Goal: Check status

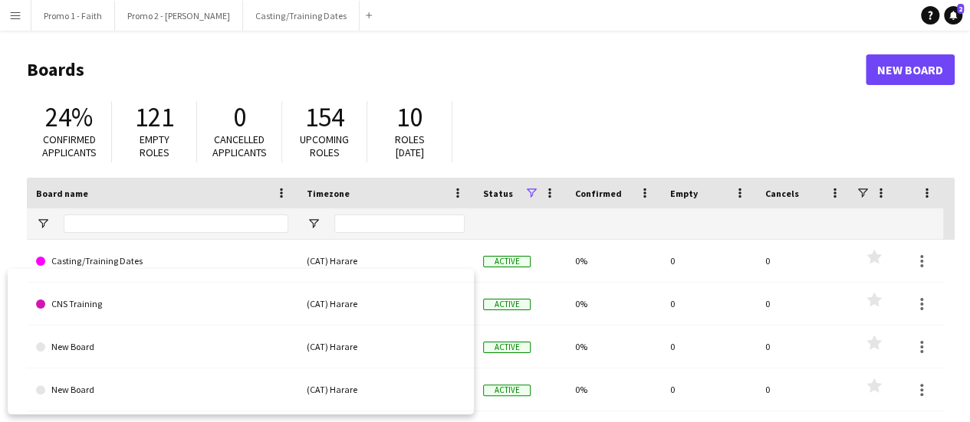
click at [15, 10] on app-icon "Menu" at bounding box center [15, 15] width 12 height 12
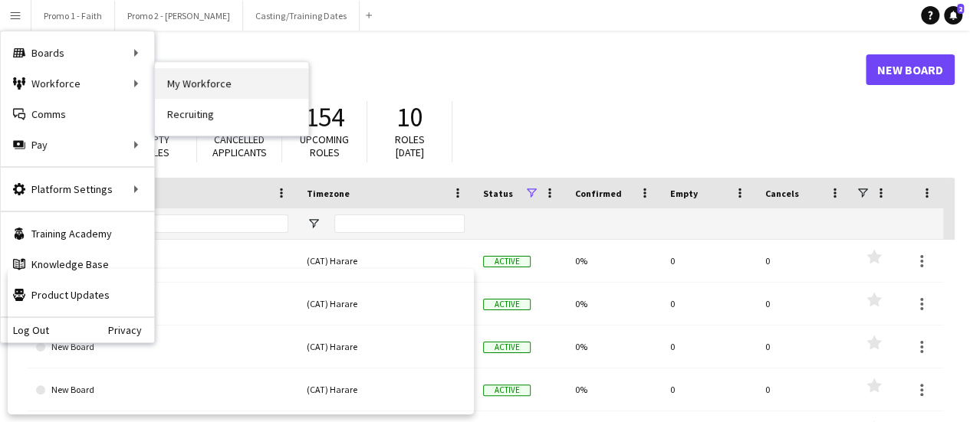
click at [213, 87] on link "My Workforce" at bounding box center [231, 83] width 153 height 31
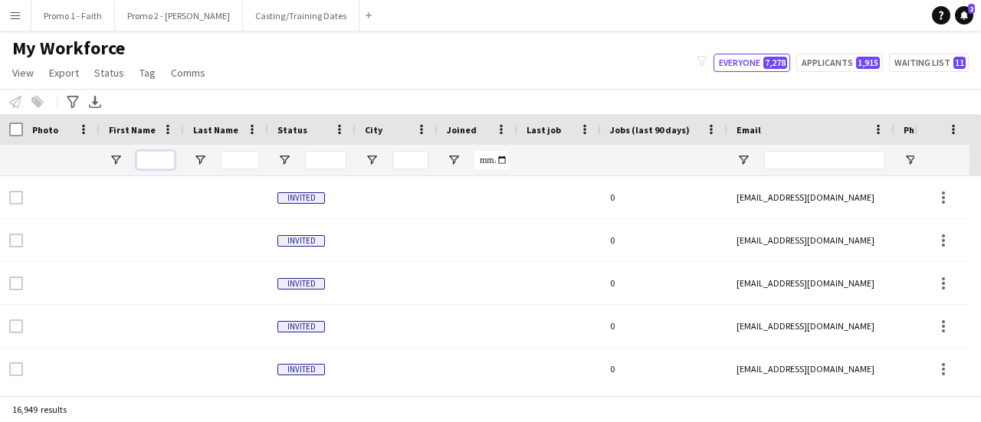
click at [162, 156] on input "First Name Filter Input" at bounding box center [155, 160] width 38 height 18
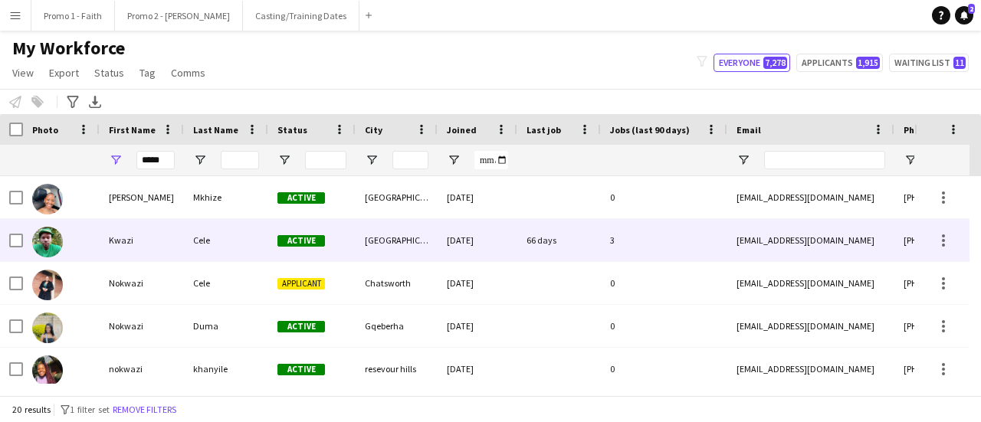
click at [215, 234] on div "Cele" at bounding box center [226, 240] width 84 height 42
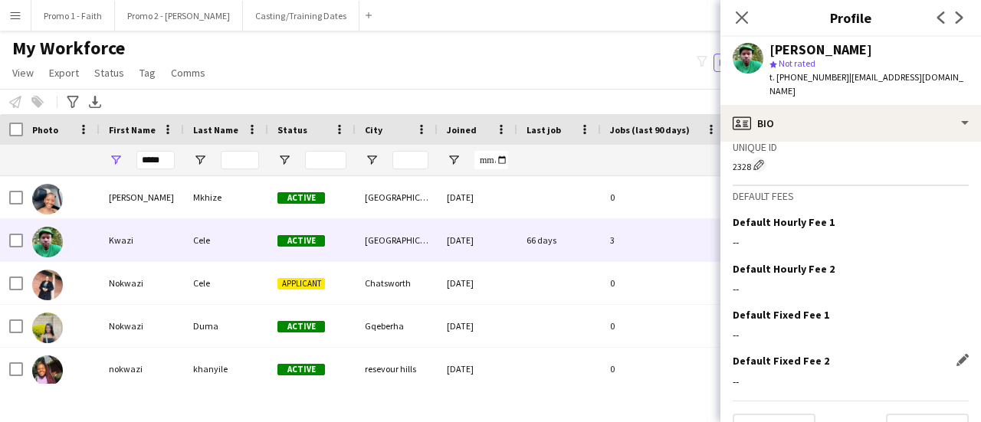
scroll to position [763, 0]
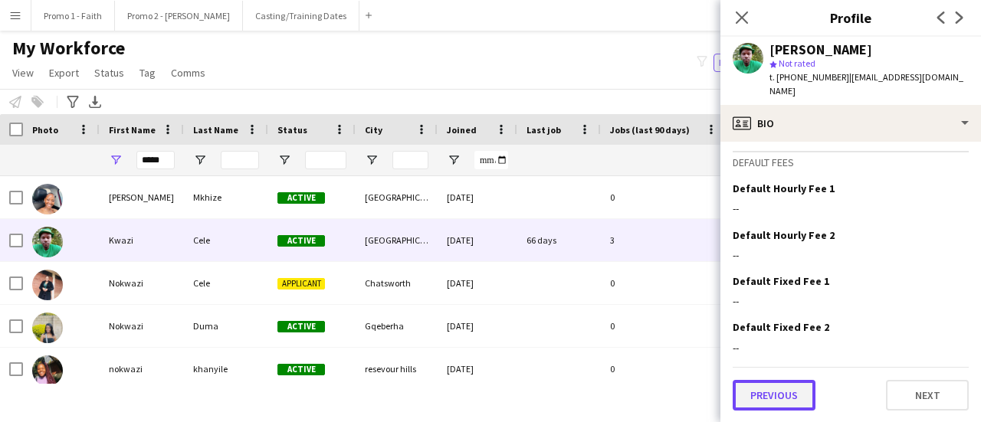
click at [800, 392] on button "Previous" at bounding box center [774, 395] width 83 height 31
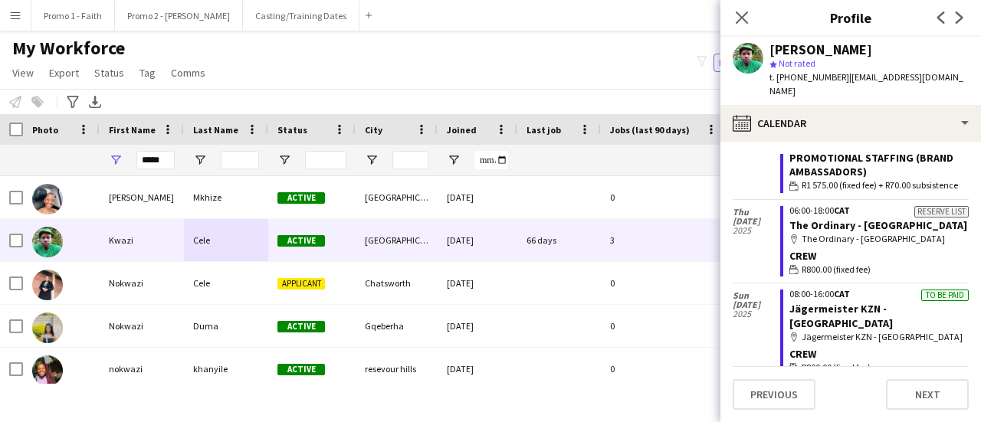
scroll to position [77, 0]
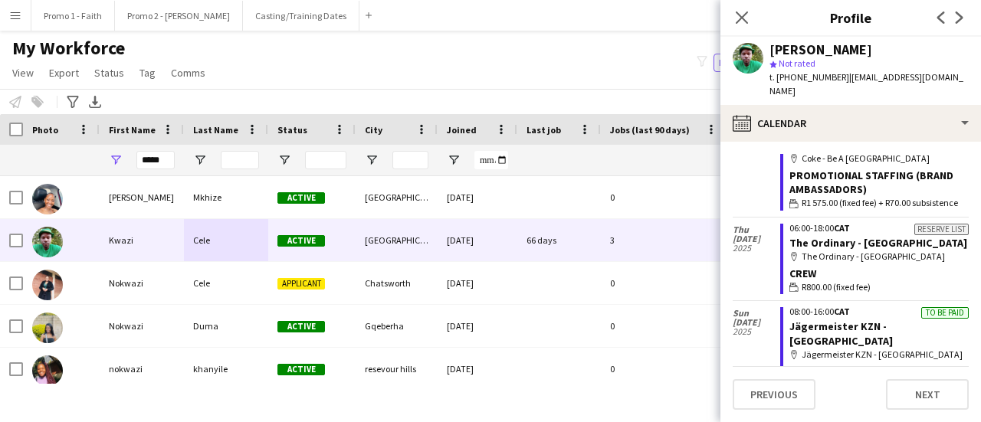
click at [302, 114] on div "Status" at bounding box center [311, 129] width 69 height 31
click at [743, 18] on icon at bounding box center [741, 17] width 15 height 15
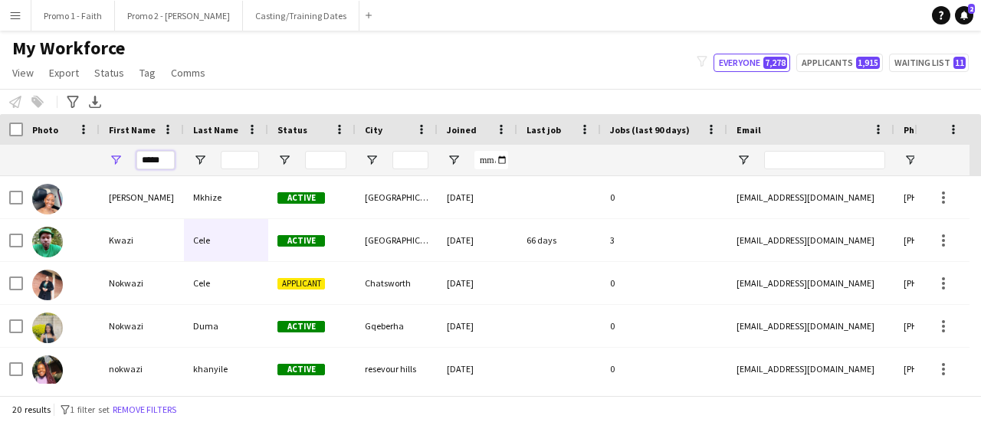
click at [165, 163] on input "*****" at bounding box center [155, 160] width 38 height 18
type input "*"
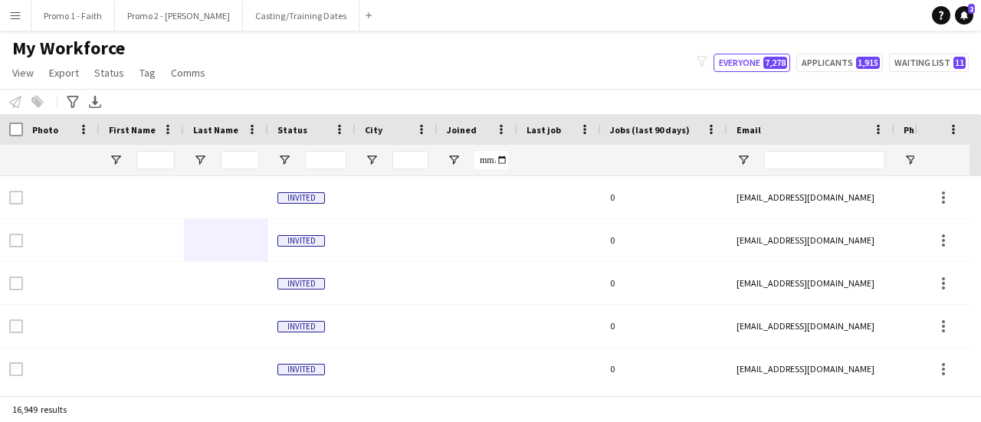
click at [16, 18] on app-icon "Menu" at bounding box center [15, 15] width 12 height 12
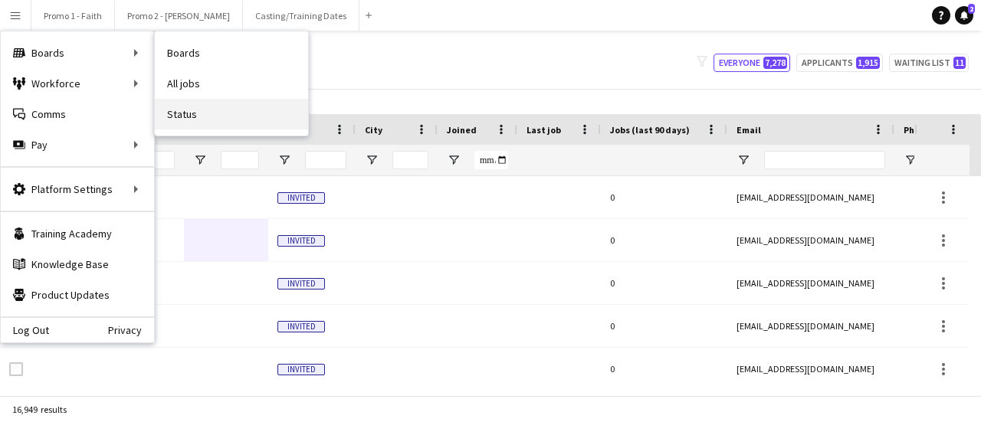
click at [185, 111] on link "Status" at bounding box center [231, 114] width 153 height 31
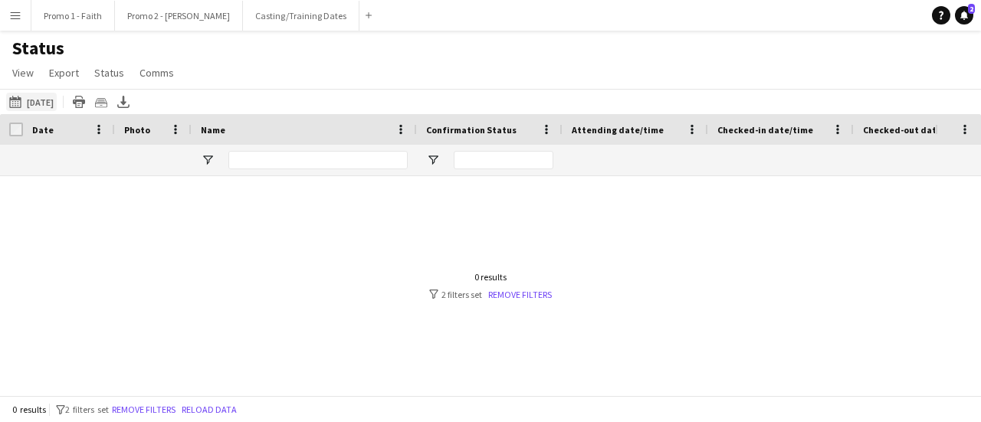
click at [38, 110] on button "[DATE] to [DATE] [DATE]" at bounding box center [31, 102] width 51 height 18
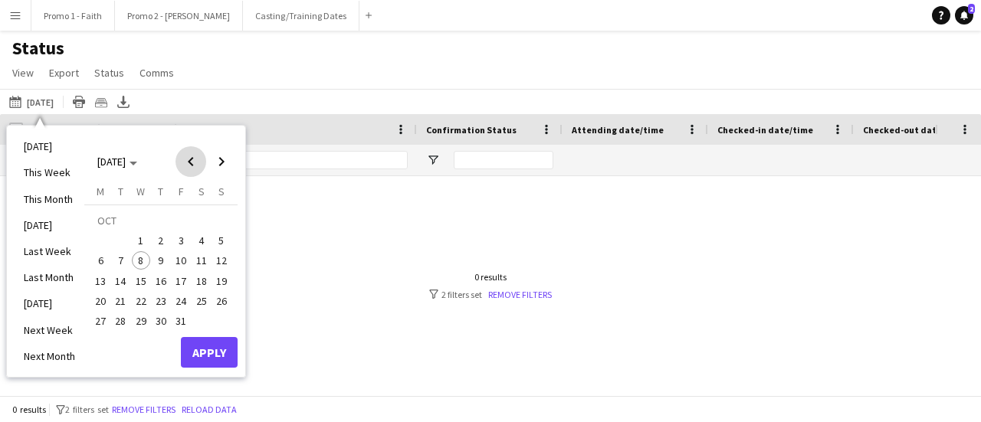
click at [187, 162] on span "Previous month" at bounding box center [191, 161] width 31 height 31
click at [199, 303] on span "27" at bounding box center [201, 301] width 18 height 18
click at [212, 346] on button "Apply" at bounding box center [209, 352] width 57 height 31
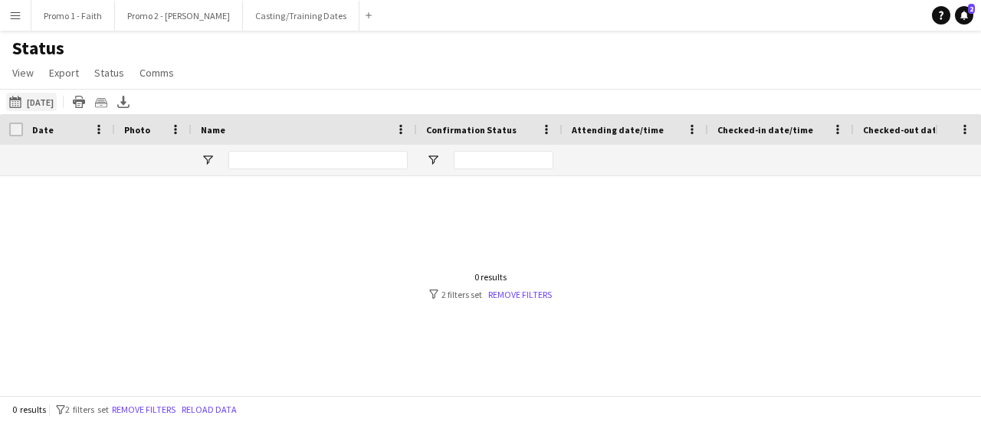
click at [57, 103] on button "[DATE] to [DATE] [DATE]" at bounding box center [31, 102] width 51 height 18
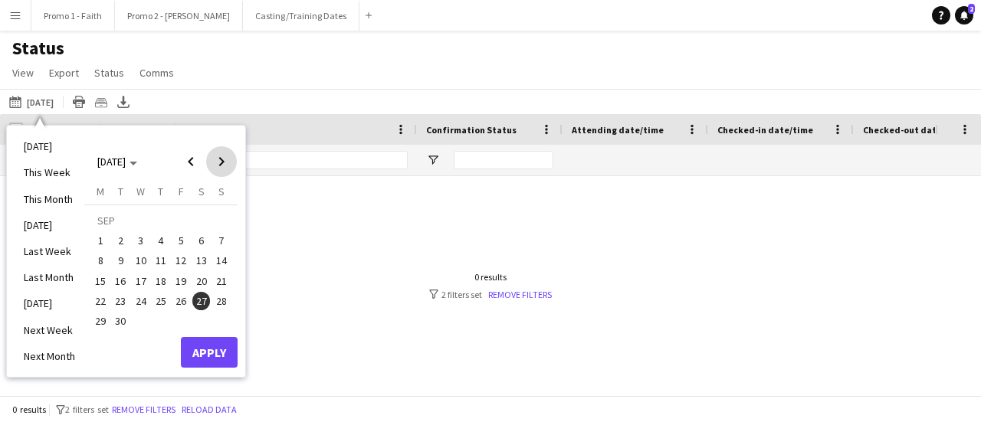
click at [227, 159] on span "Next month" at bounding box center [221, 161] width 31 height 31
click at [199, 238] on span "4" at bounding box center [201, 240] width 18 height 18
click at [212, 347] on button "Apply" at bounding box center [209, 352] width 57 height 31
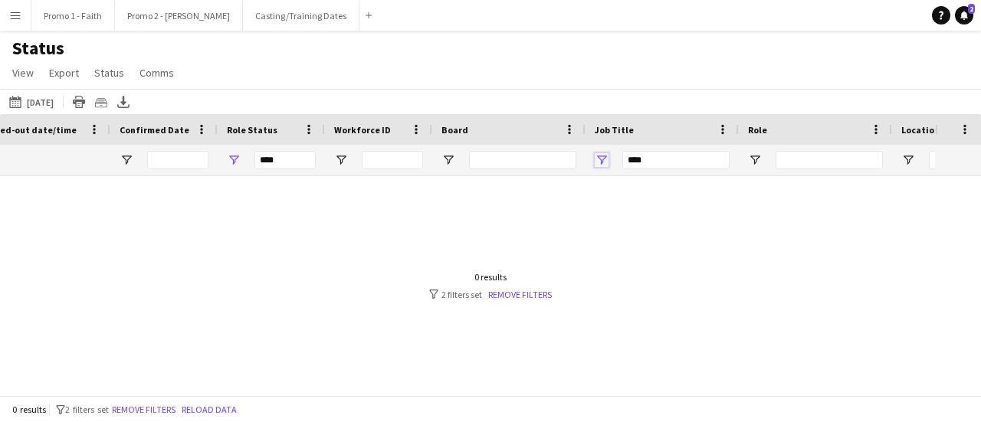
click at [604, 157] on span "Open Filter Menu" at bounding box center [602, 160] width 14 height 14
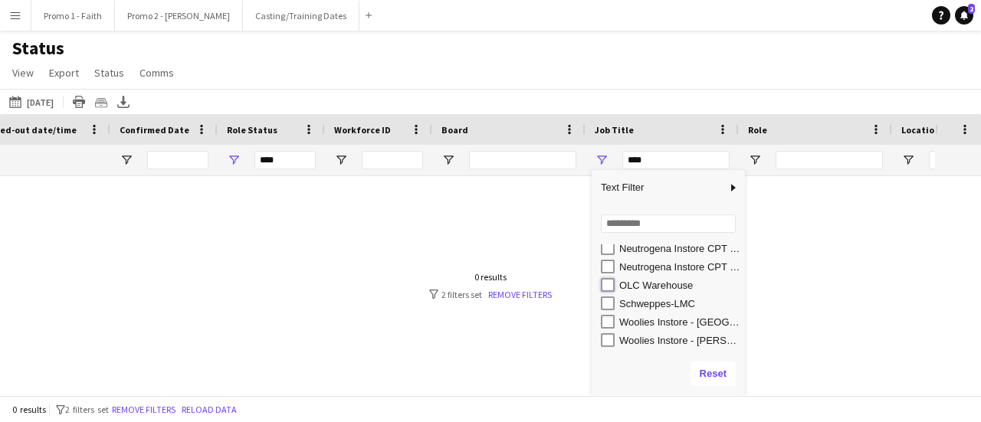
type input "**********"
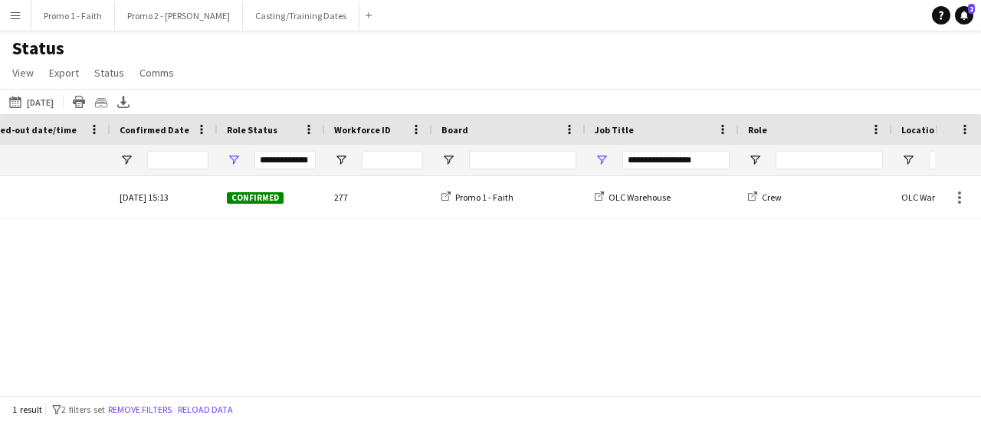
click at [526, 94] on div "[DATE] [DATE] [DATE] This Week This Month [DATE] Last Week Last Month [DATE] Ne…" at bounding box center [490, 101] width 981 height 25
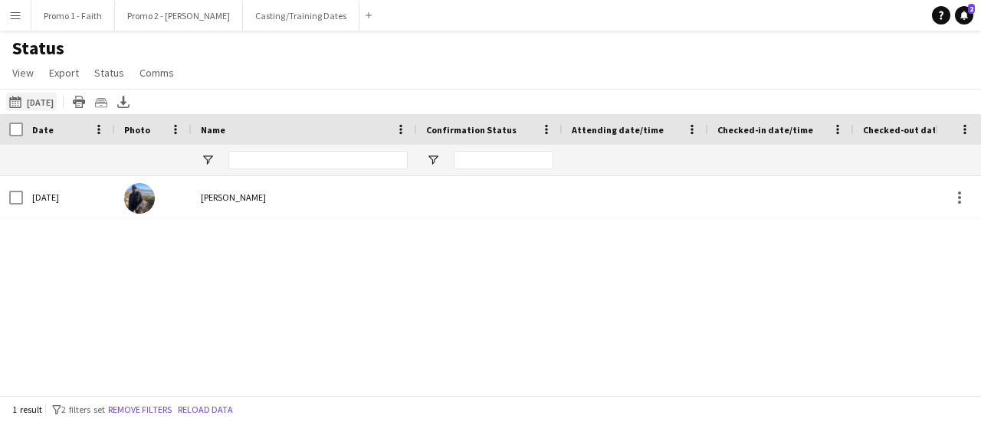
click at [55, 100] on button "[DATE] [DATE]" at bounding box center [31, 102] width 51 height 18
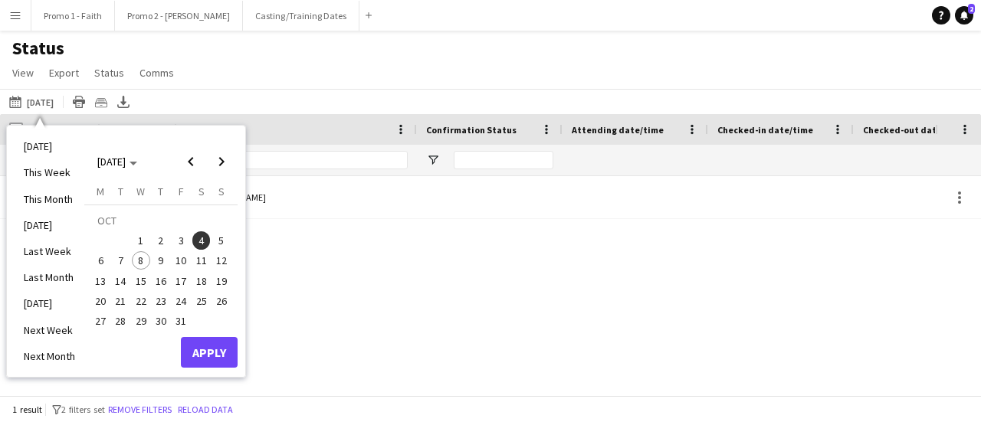
click at [319, 252] on div "[DATE] 15:13 [PERSON_NAME][DATE]" at bounding box center [467, 280] width 935 height 208
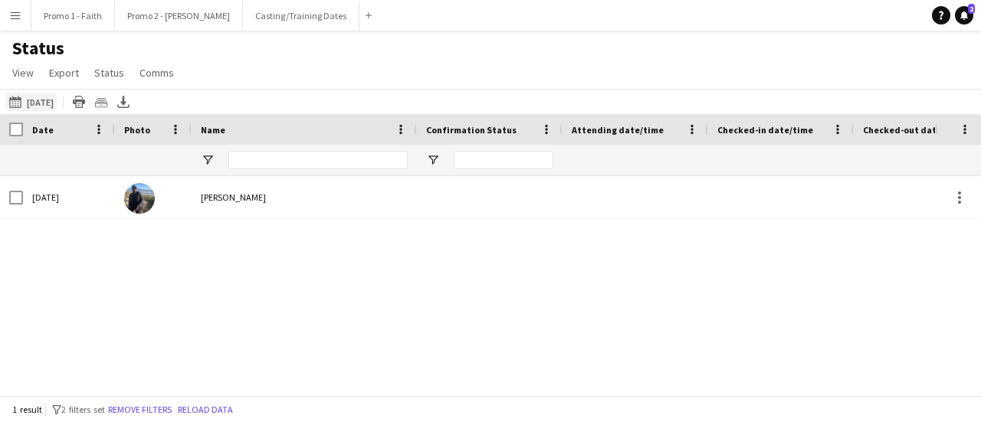
click at [48, 100] on button "[DATE] [DATE]" at bounding box center [31, 102] width 51 height 18
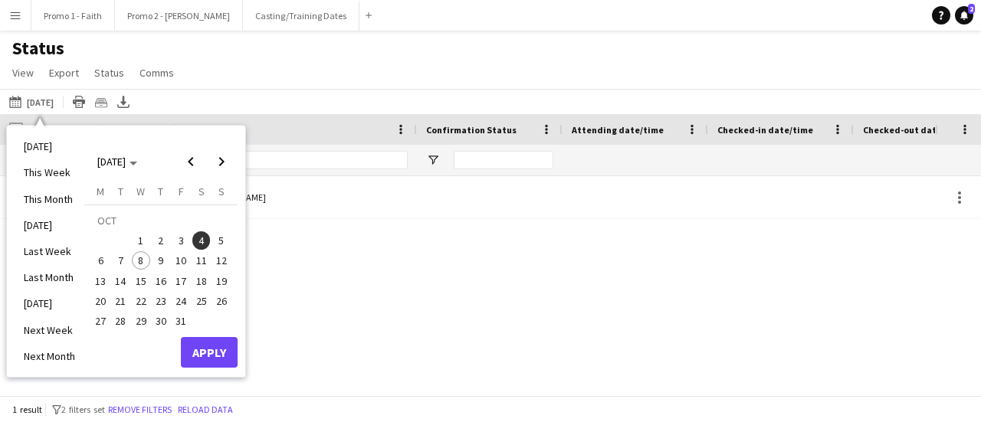
click at [215, 241] on span "5" at bounding box center [221, 240] width 18 height 18
click at [202, 243] on span "4" at bounding box center [201, 240] width 18 height 18
click at [211, 348] on button "Apply" at bounding box center [209, 352] width 57 height 31
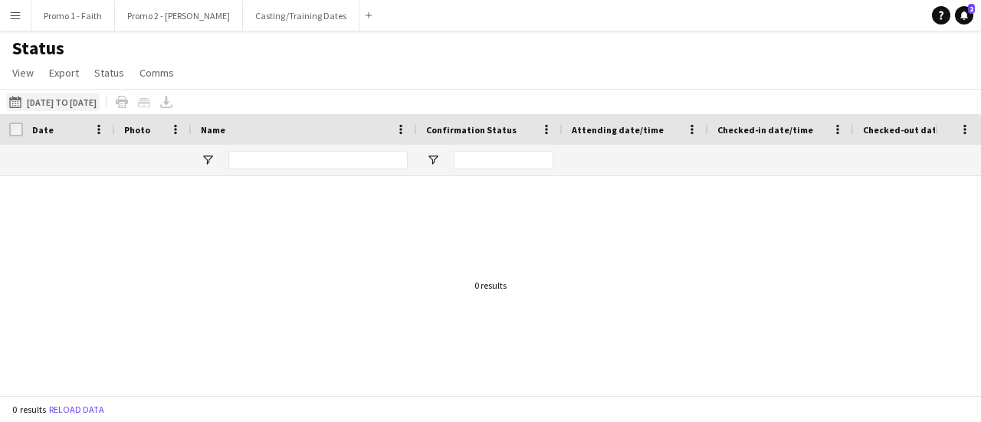
click at [74, 100] on button "[DATE] [DATE] to [DATE]" at bounding box center [53, 102] width 94 height 18
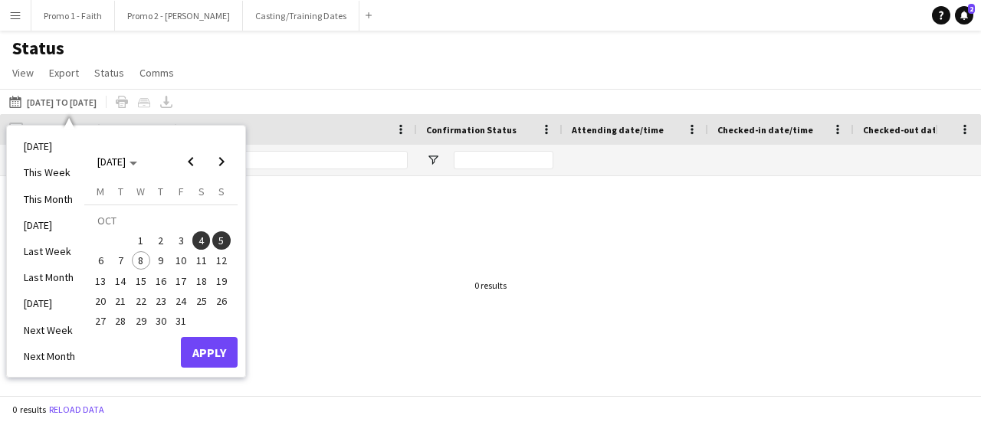
click at [202, 238] on span "4" at bounding box center [201, 240] width 18 height 18
click at [215, 344] on button "Apply" at bounding box center [209, 352] width 57 height 31
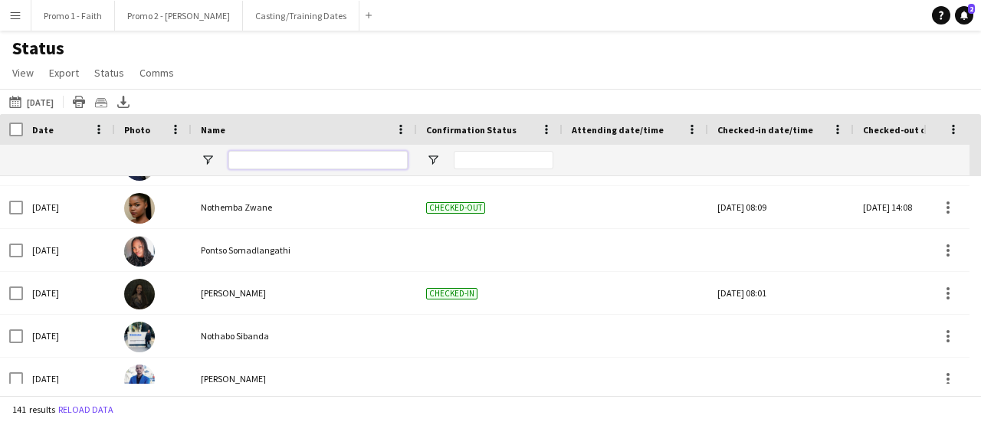
click at [294, 161] on input "Name Filter Input" at bounding box center [317, 160] width 179 height 18
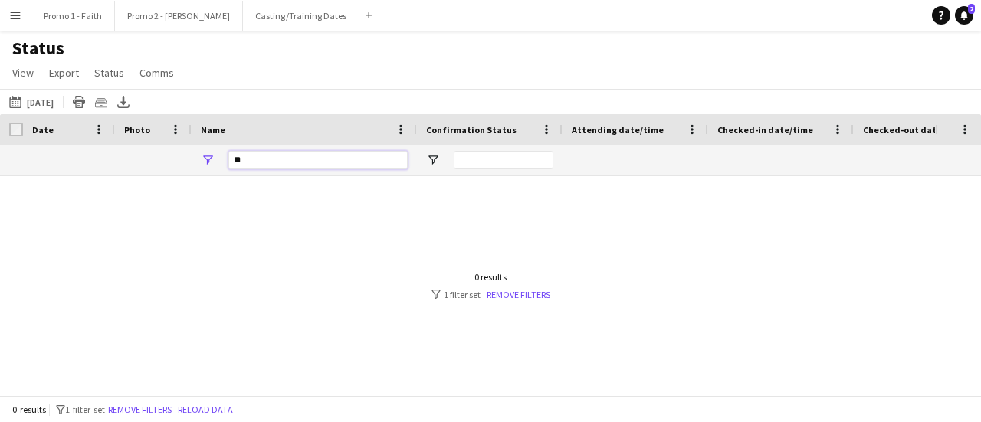
type input "*"
